Goal: Task Accomplishment & Management: Use online tool/utility

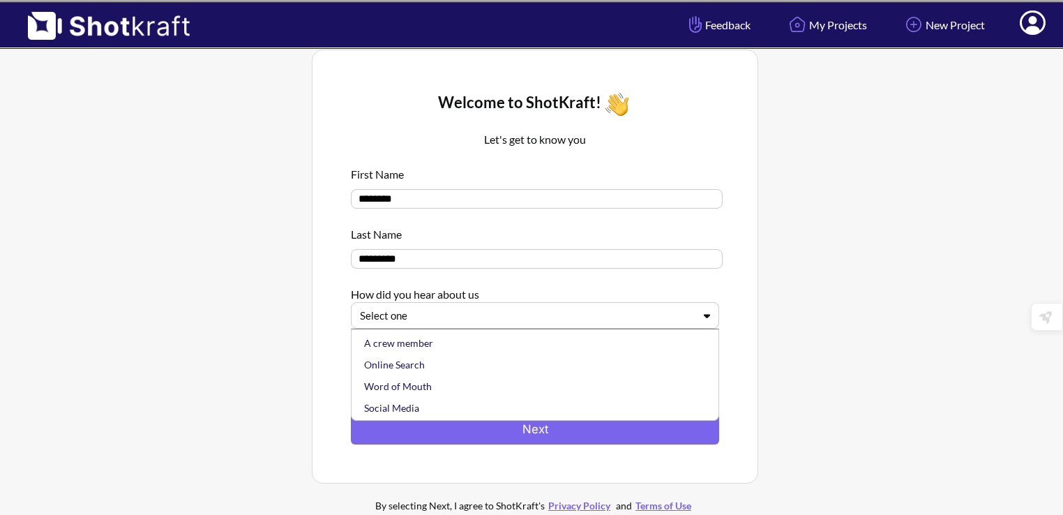
click at [469, 311] on div at bounding box center [526, 315] width 333 height 16
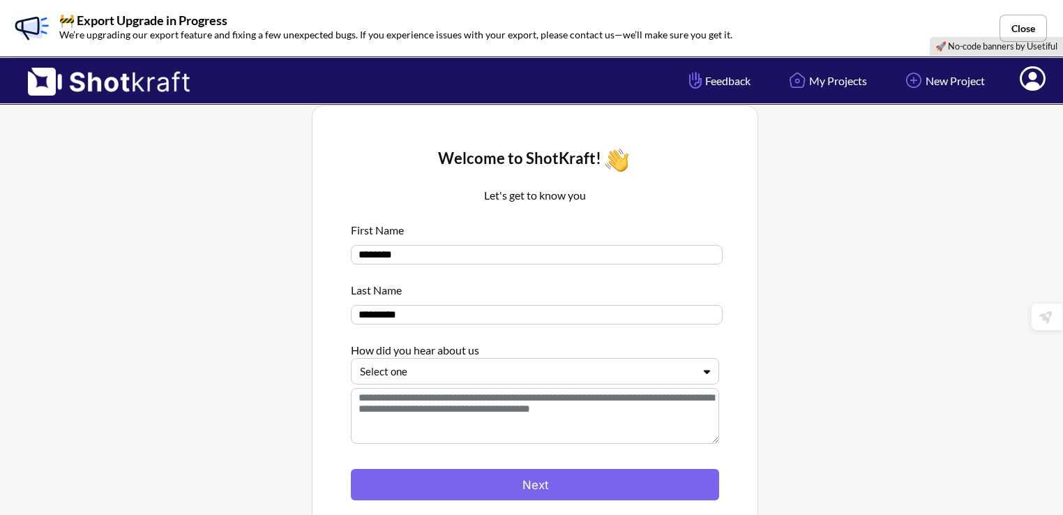
click at [576, 337] on div "How did you hear about us" at bounding box center [535, 346] width 368 height 23
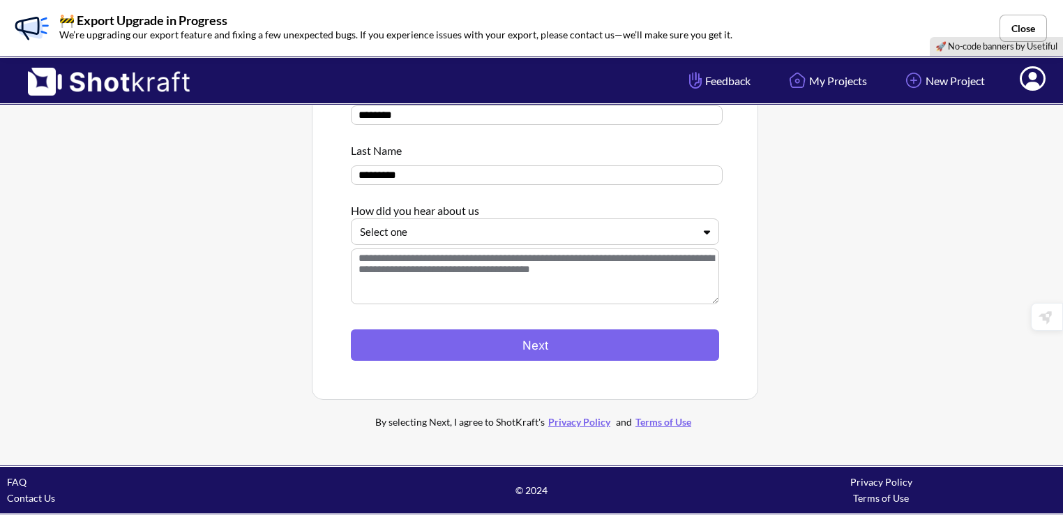
click at [501, 215] on div "How did you hear about us" at bounding box center [535, 206] width 368 height 23
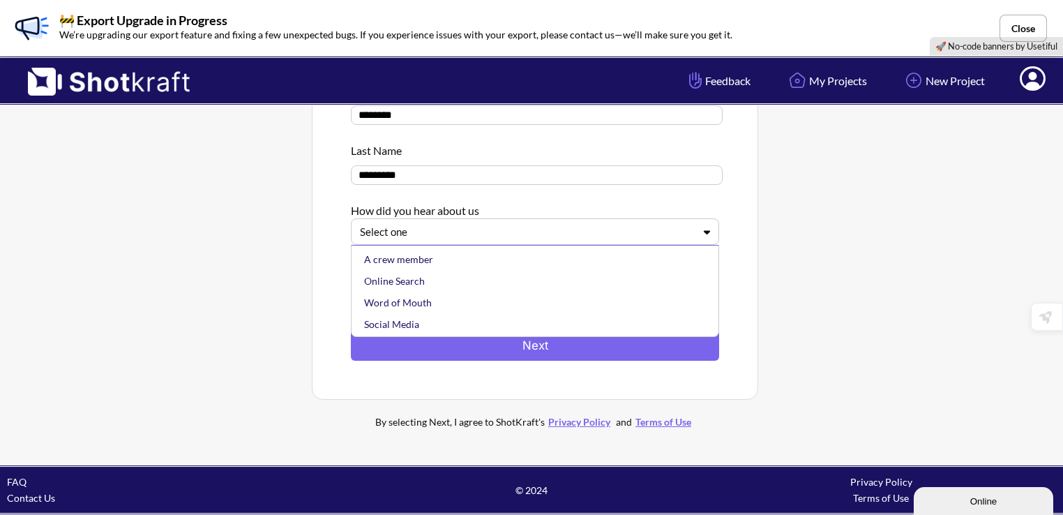
click at [512, 231] on div at bounding box center [526, 232] width 333 height 16
click at [440, 305] on div "Word of Mouth" at bounding box center [538, 302] width 354 height 22
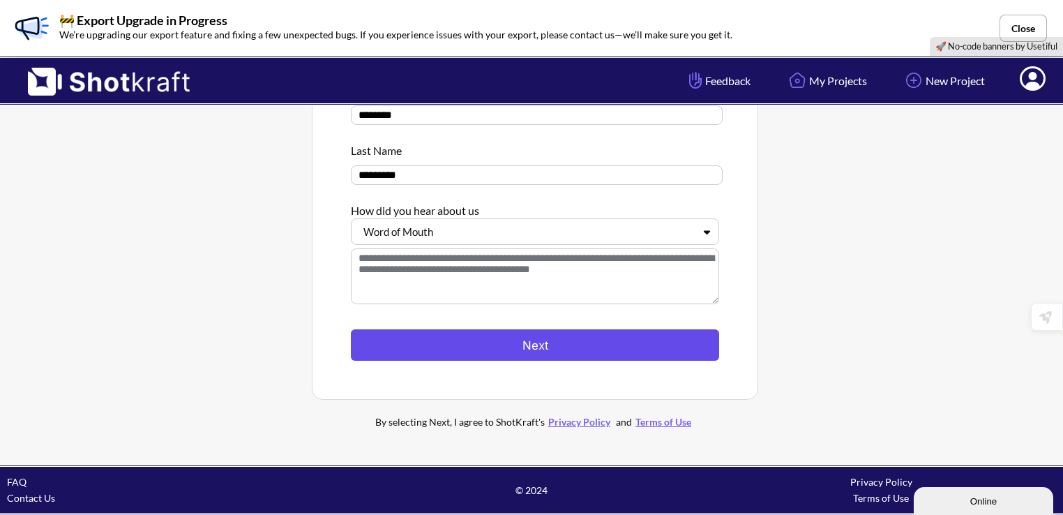
click at [549, 360] on button "Next" at bounding box center [535, 344] width 368 height 31
click at [621, 346] on button "Next" at bounding box center [535, 344] width 368 height 31
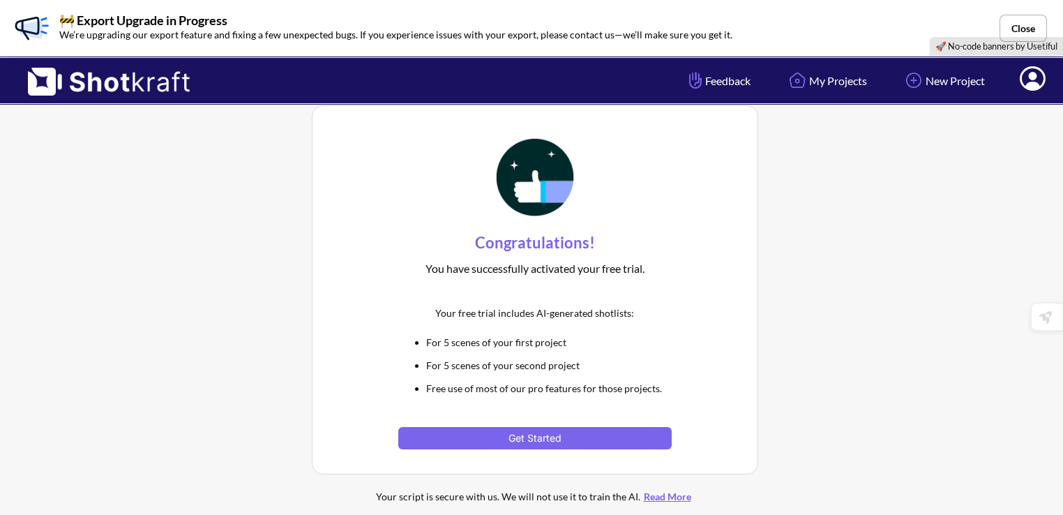
click at [595, 380] on li "Free use of most of our pro features for those projects." at bounding box center [548, 388] width 245 height 16
click at [599, 430] on button "Get Started" at bounding box center [534, 438] width 273 height 22
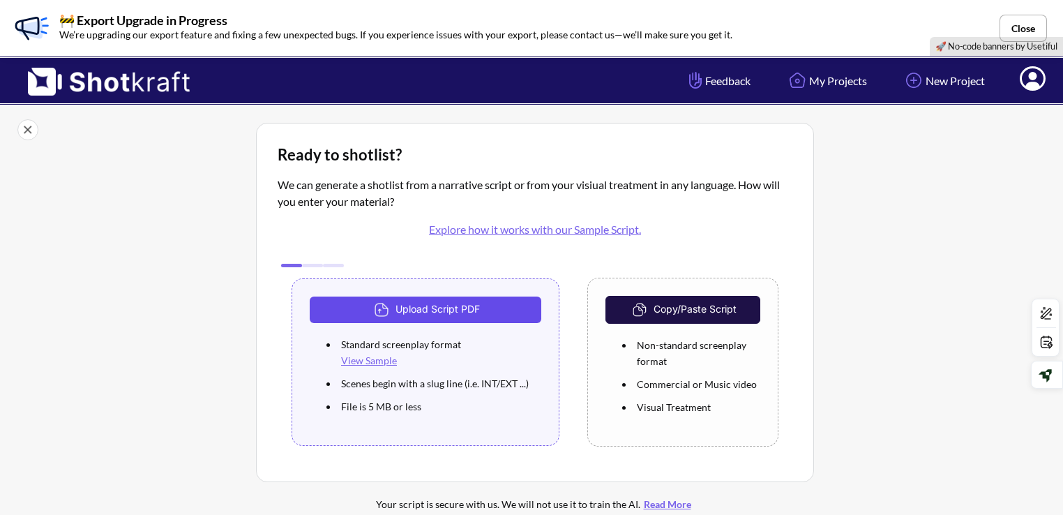
click at [503, 306] on button "Upload Script PDF" at bounding box center [425, 309] width 231 height 26
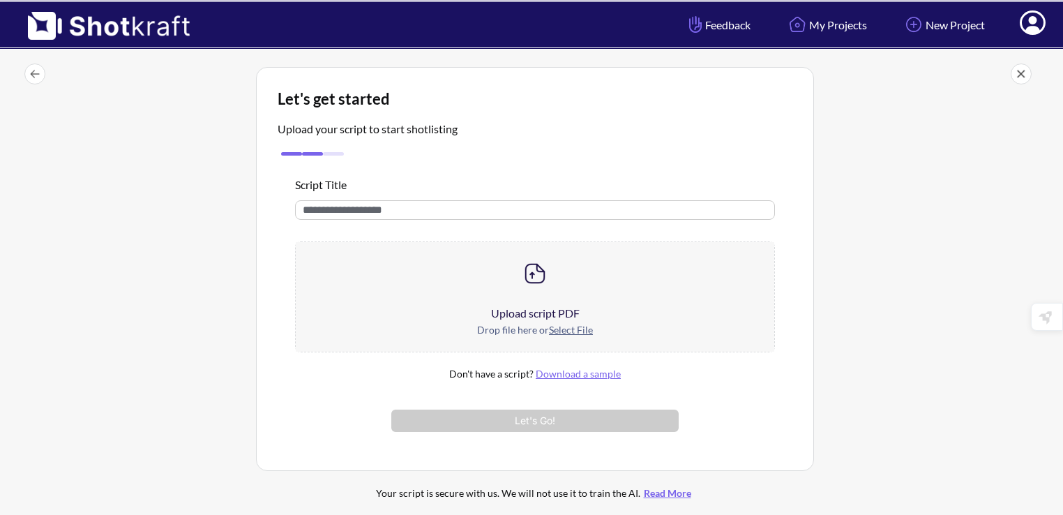
click at [549, 318] on div "Upload script PDF" at bounding box center [535, 313] width 478 height 17
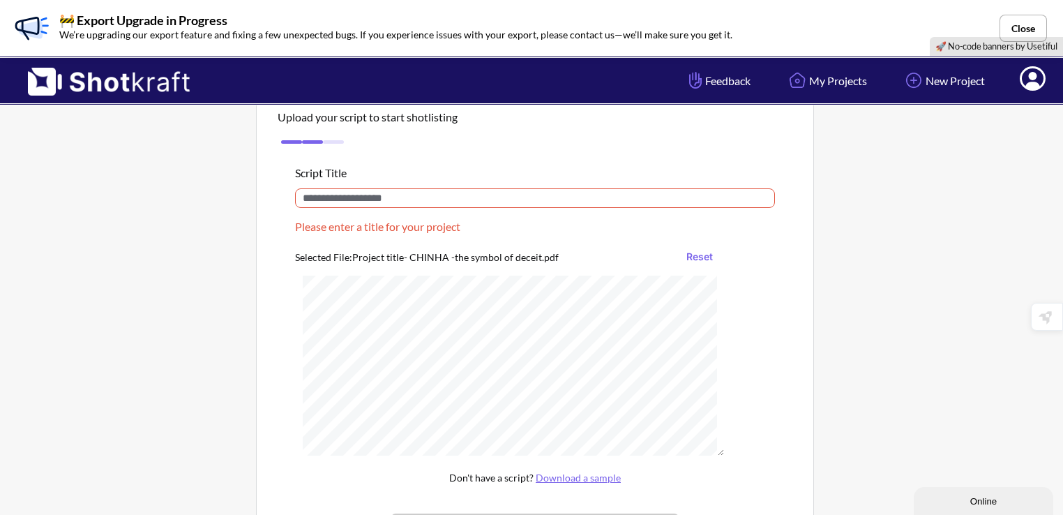
scroll to position [70, 0]
click at [343, 193] on input "text" at bounding box center [535, 196] width 480 height 20
click at [421, 198] on input "text" at bounding box center [535, 196] width 480 height 20
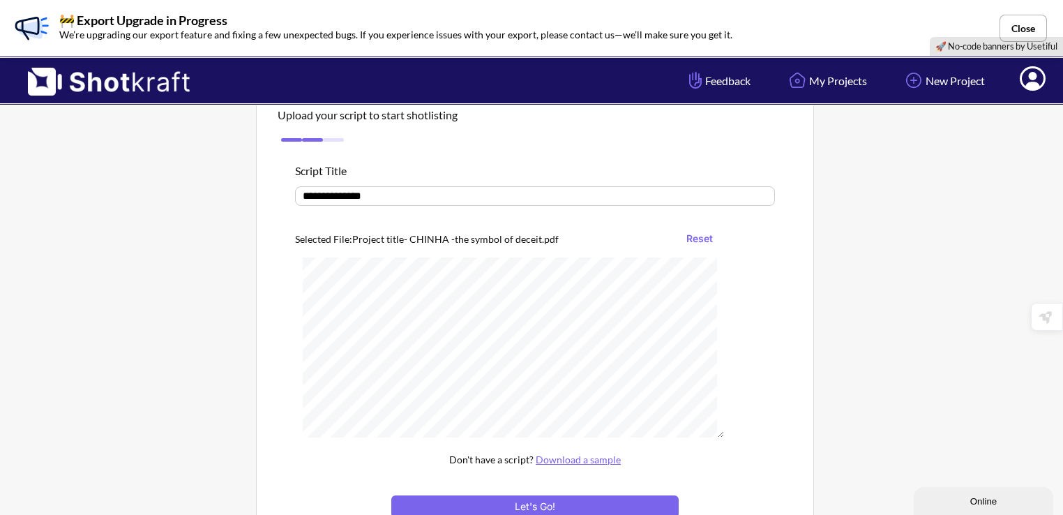
click at [309, 197] on input "**********" at bounding box center [535, 196] width 480 height 20
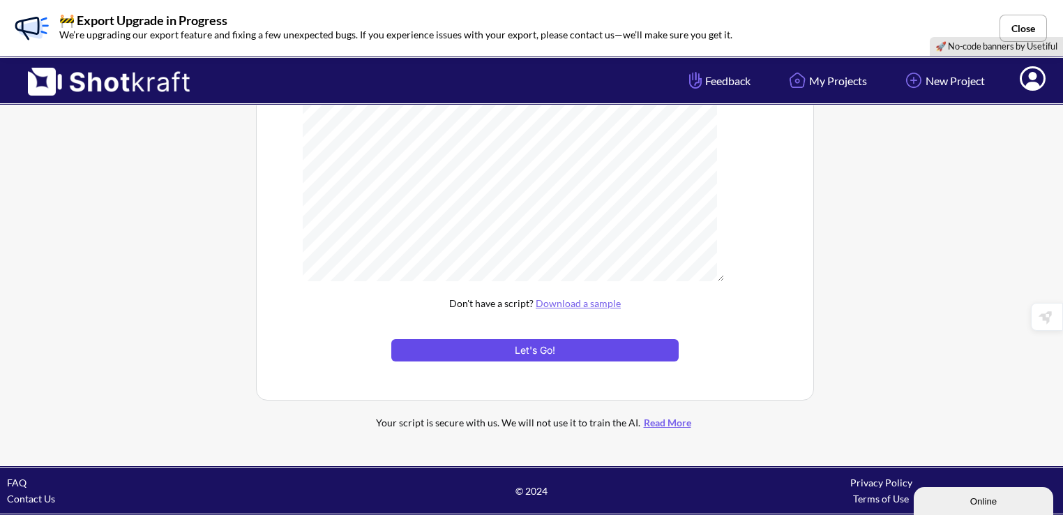
type input "**********"
click at [571, 355] on button "Let's Go!" at bounding box center [534, 350] width 287 height 22
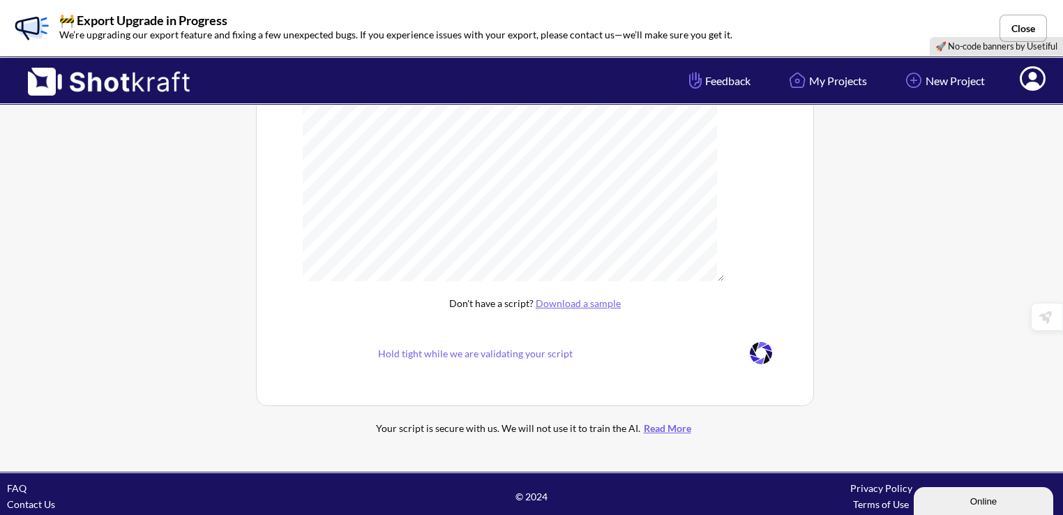
scroll to position [58, 0]
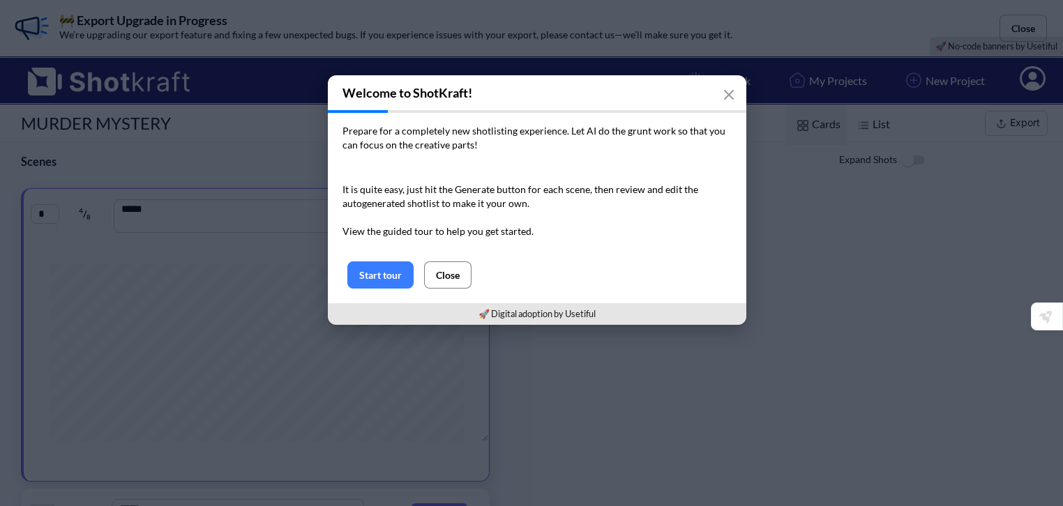
click at [448, 266] on button "Close" at bounding box center [447, 274] width 47 height 27
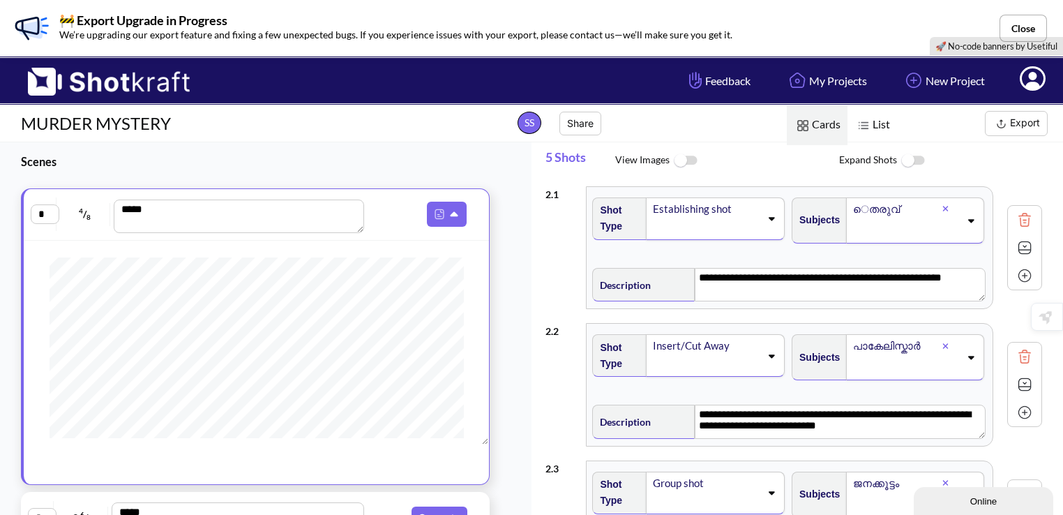
click at [686, 160] on img at bounding box center [684, 161] width 31 height 30
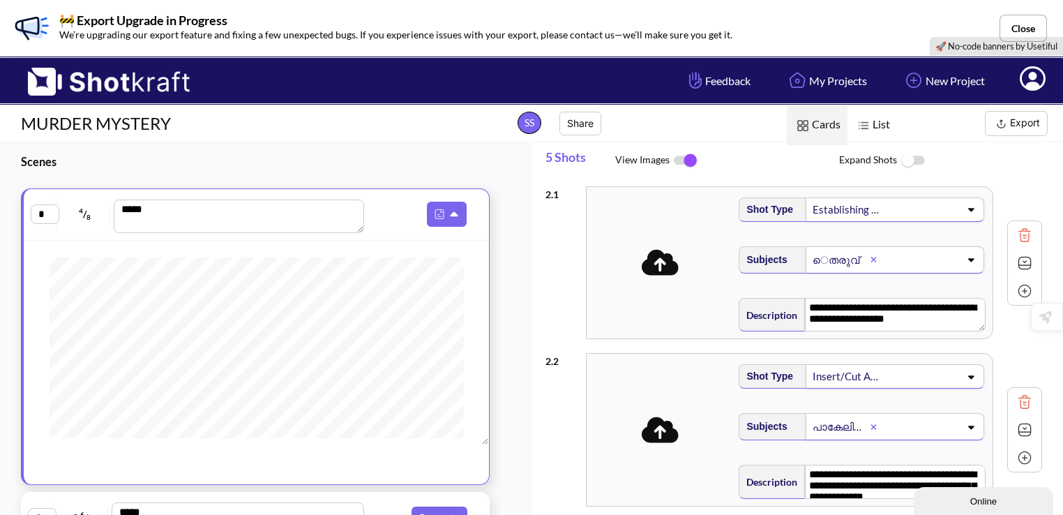
click at [907, 157] on img at bounding box center [912, 161] width 31 height 30
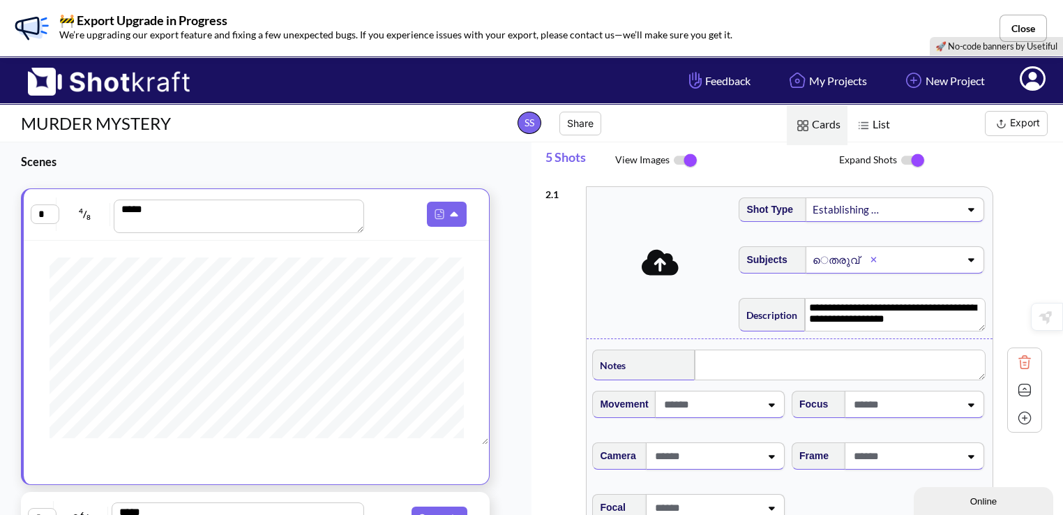
scroll to position [50, 0]
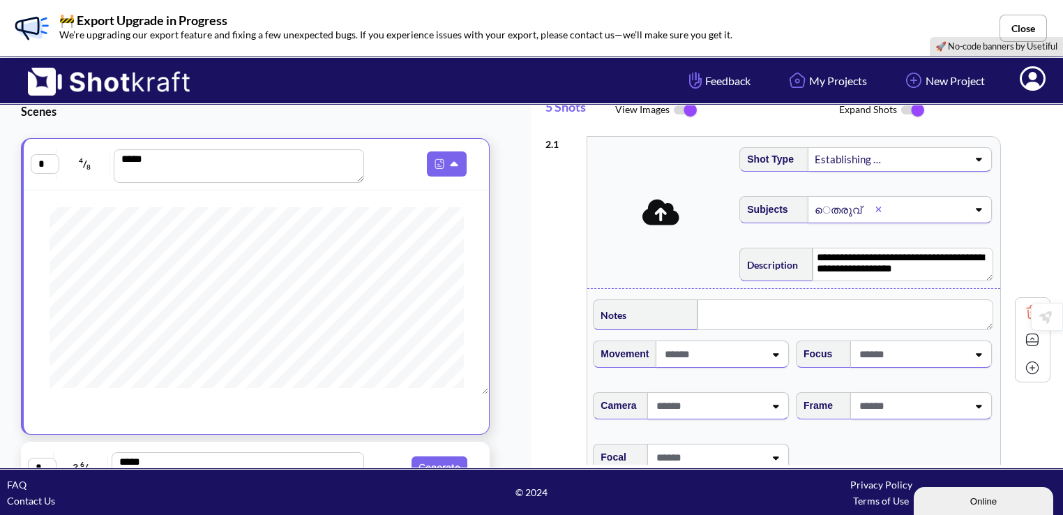
click at [667, 213] on icon at bounding box center [660, 212] width 37 height 26
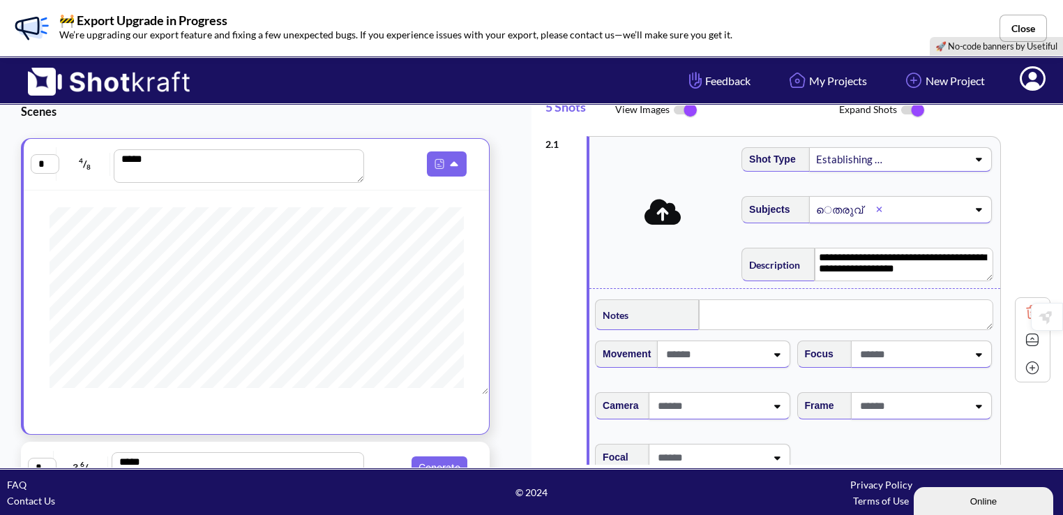
click at [751, 357] on span at bounding box center [713, 353] width 102 height 23
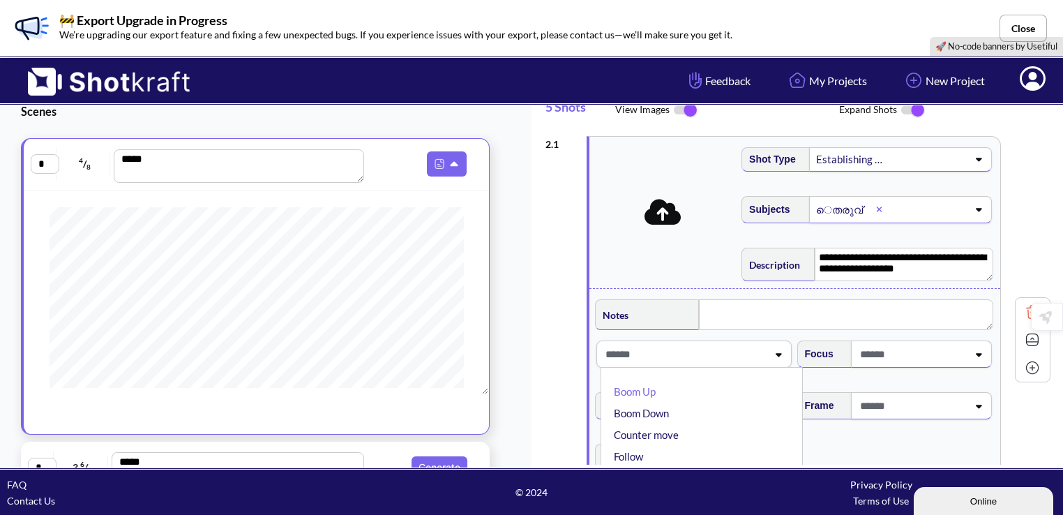
click at [751, 357] on span at bounding box center [684, 353] width 165 height 23
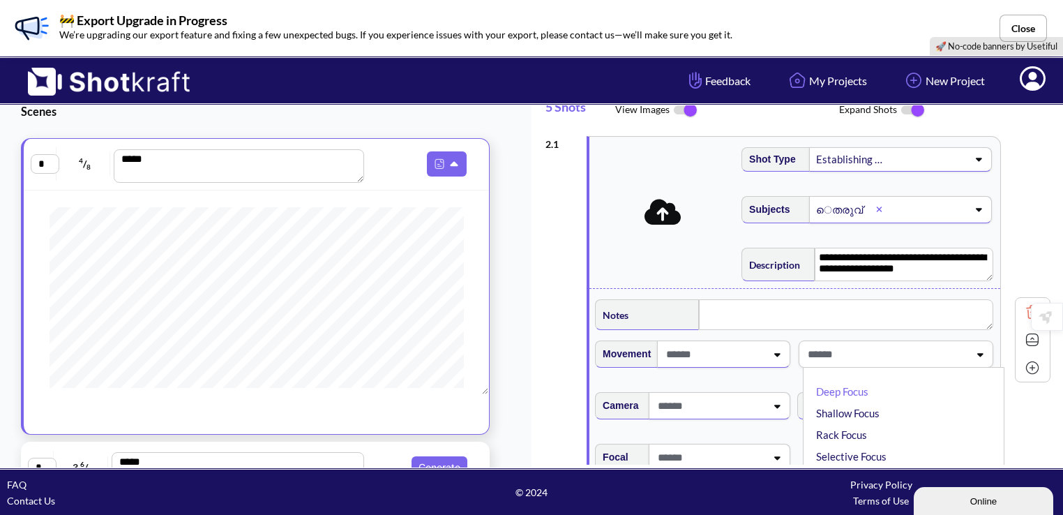
click at [859, 357] on span at bounding box center [886, 353] width 165 height 23
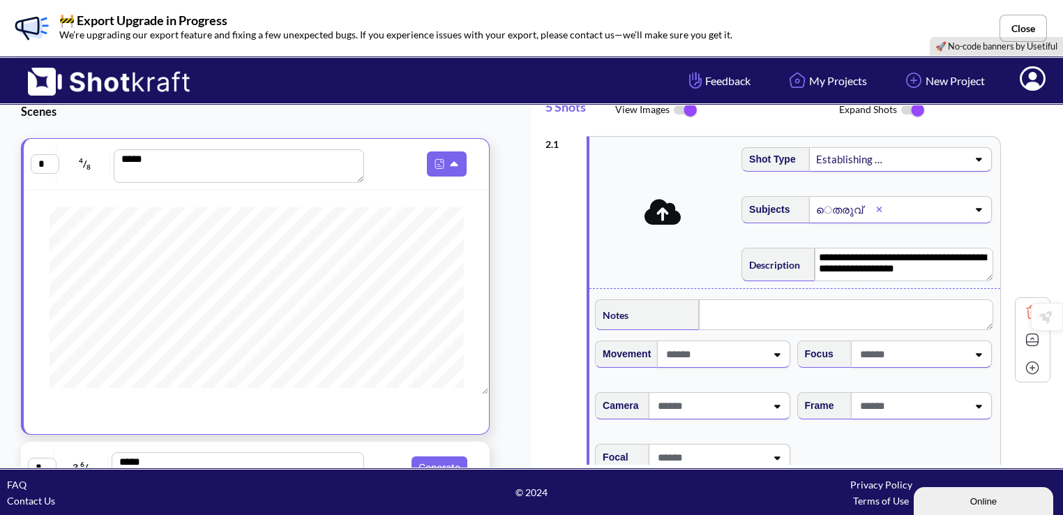
click at [740, 397] on span at bounding box center [709, 405] width 111 height 23
click at [740, 397] on span at bounding box center [684, 405] width 165 height 23
click at [971, 392] on div at bounding box center [921, 405] width 141 height 27
click at [970, 405] on icon at bounding box center [979, 406] width 19 height 10
click at [968, 405] on icon at bounding box center [977, 406] width 19 height 10
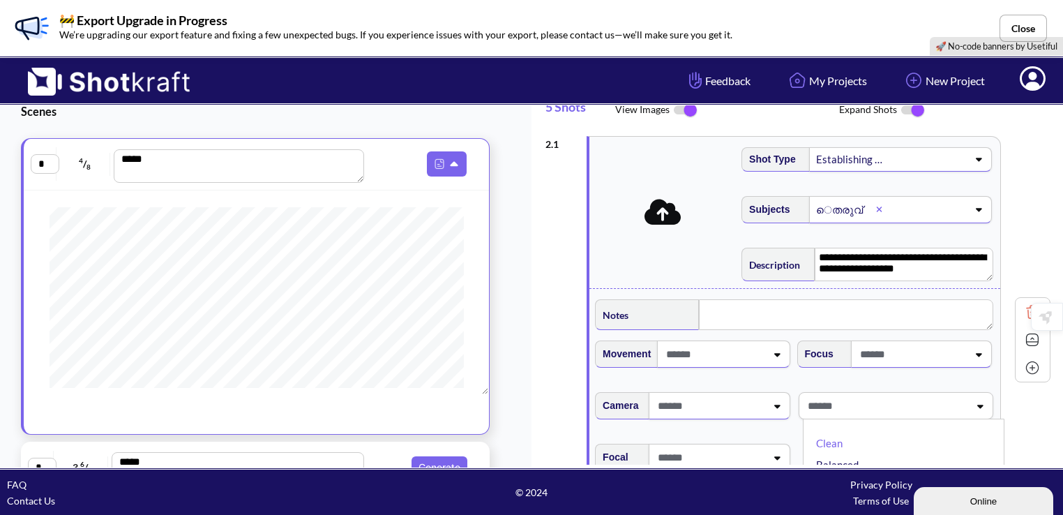
click at [970, 405] on icon at bounding box center [979, 406] width 19 height 10
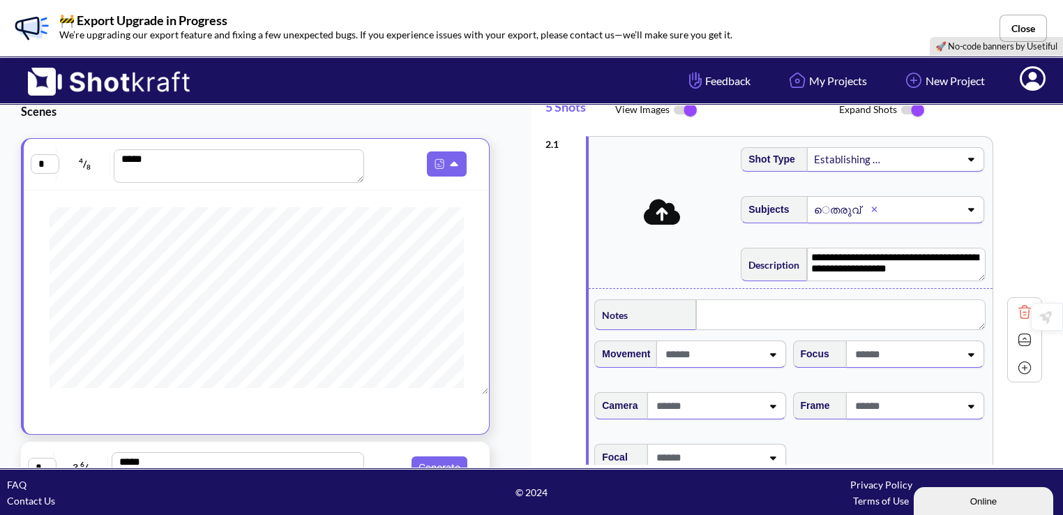
click at [729, 464] on div "**********" at bounding box center [796, 279] width 531 height 375
click at [772, 453] on icon at bounding box center [776, 457] width 19 height 10
click at [772, 453] on icon at bounding box center [777, 457] width 19 height 10
click at [994, 503] on div "Online" at bounding box center [983, 501] width 119 height 10
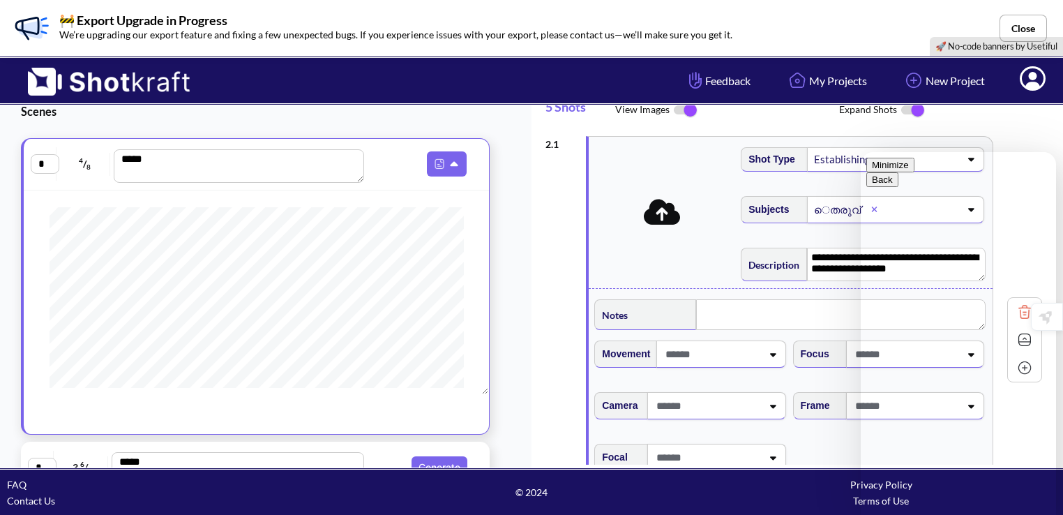
click at [914, 172] on button "Minimize" at bounding box center [890, 165] width 48 height 15
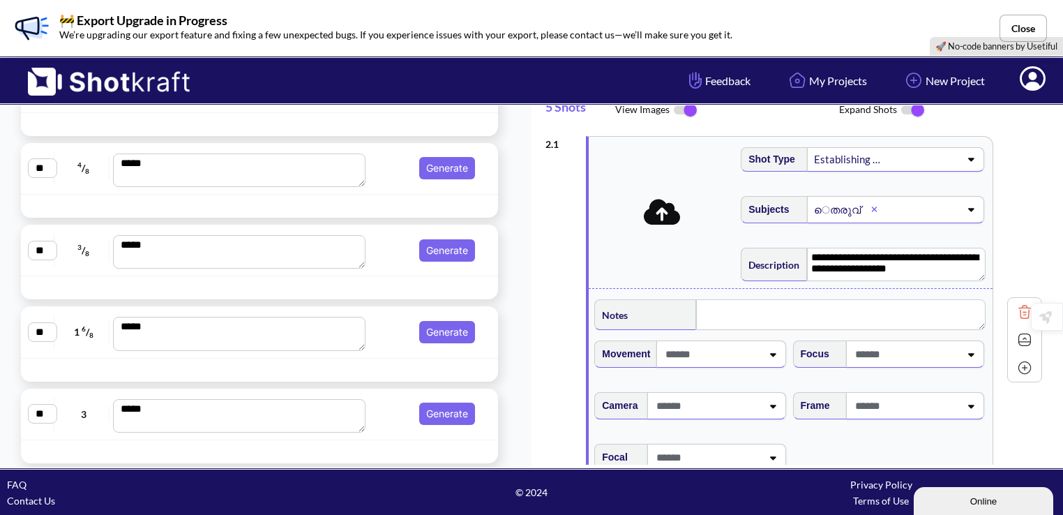
scroll to position [0, 0]
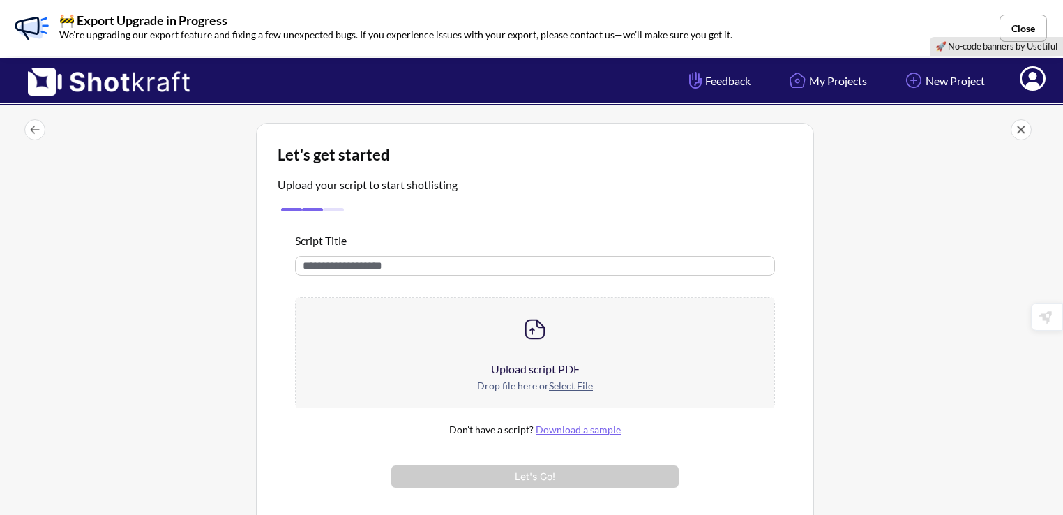
scroll to position [2, 0]
